Goal: Task Accomplishment & Management: Complete application form

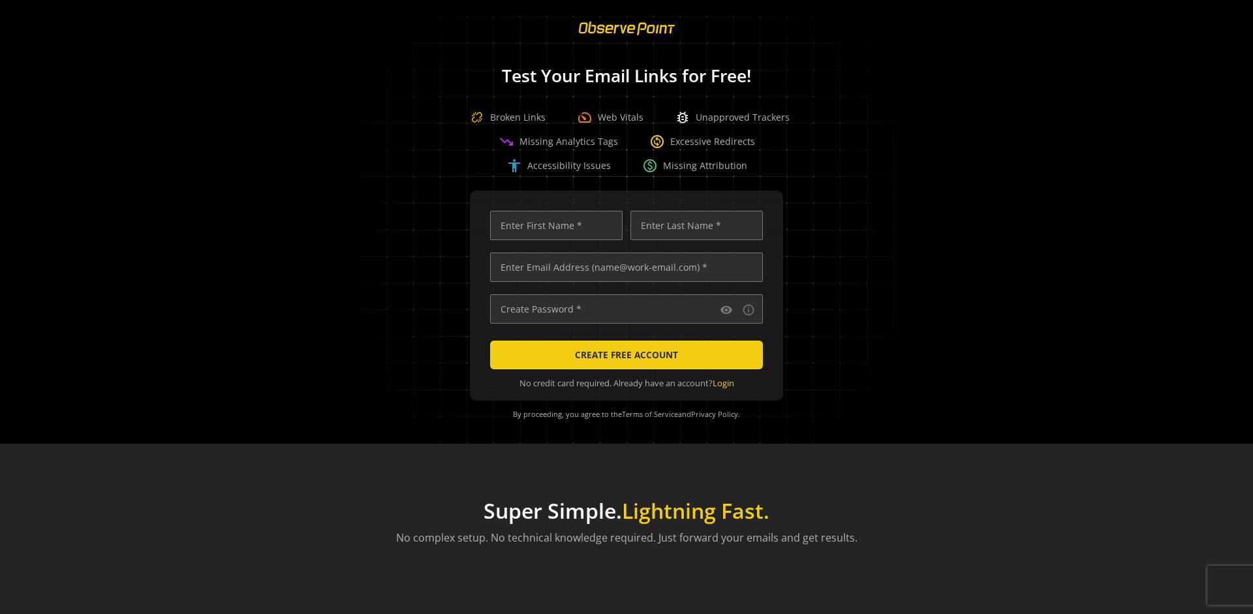
scroll to position [0, 4223]
click at [623, 267] on input "text" at bounding box center [626, 267] width 273 height 29
type input "[EMAIL_ADDRESS][DOMAIN_NAME]"
click at [553, 225] on input "text" at bounding box center [556, 225] width 133 height 29
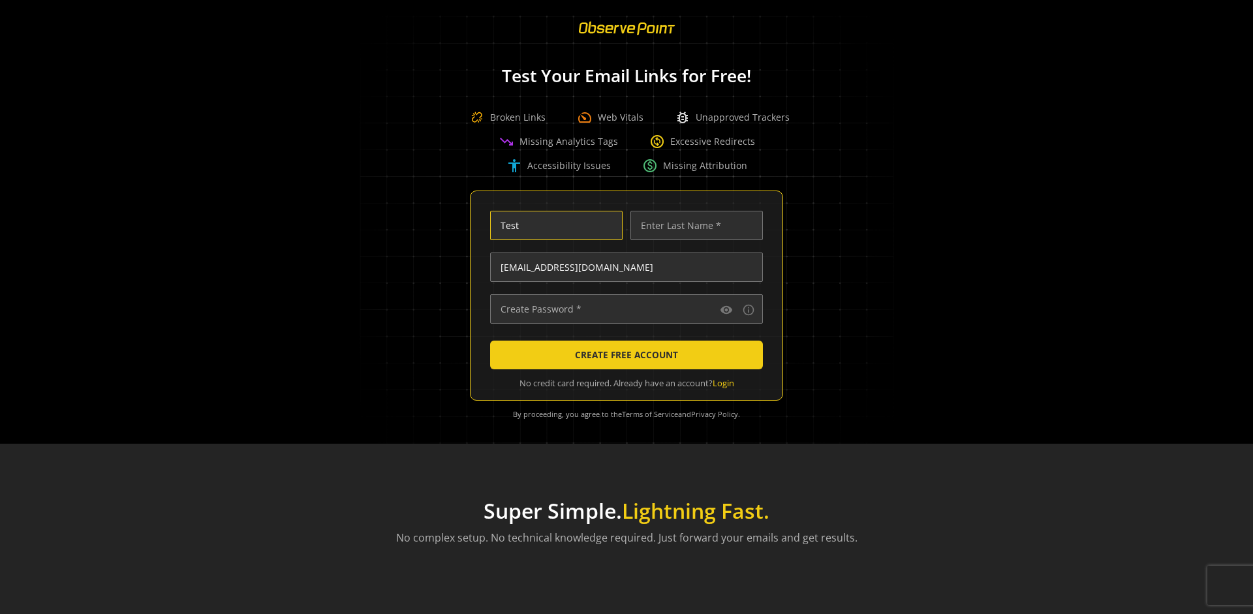
scroll to position [0, 0]
type input "Test"
click at [693, 225] on input "text" at bounding box center [697, 225] width 133 height 29
type input "Test"
click at [623, 309] on input "text" at bounding box center [626, 308] width 273 height 29
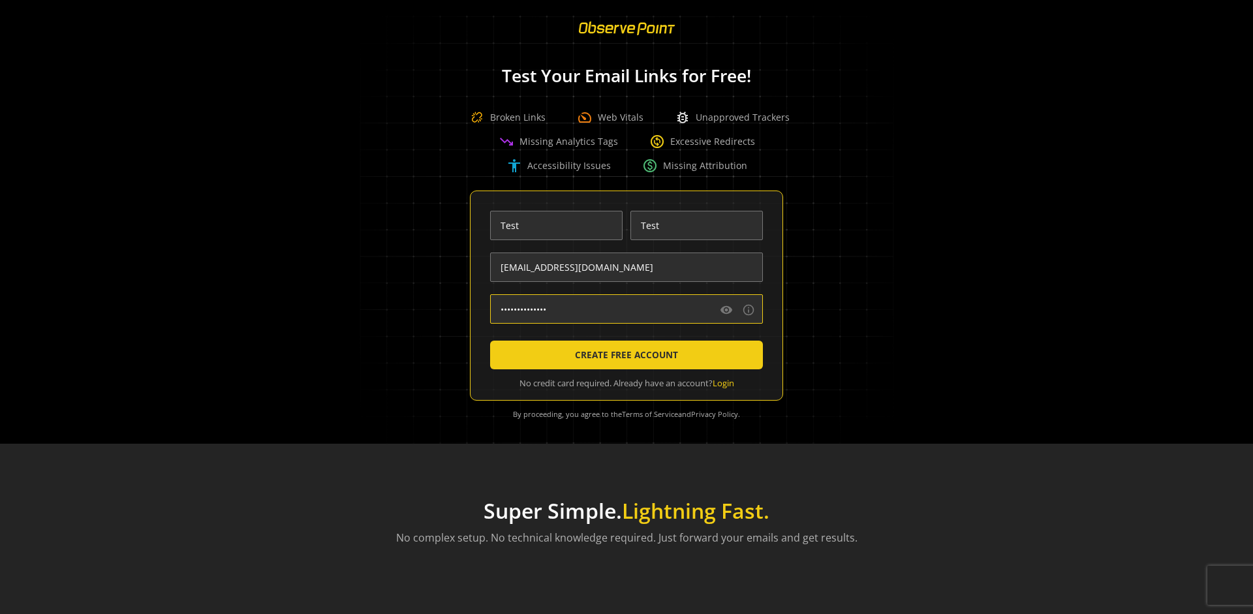
type input "••••••••••••••"
click at [623, 355] on span "CREATE FREE ACCOUNT" at bounding box center [626, 354] width 103 height 23
